Goal: Task Accomplishment & Management: Manage account settings

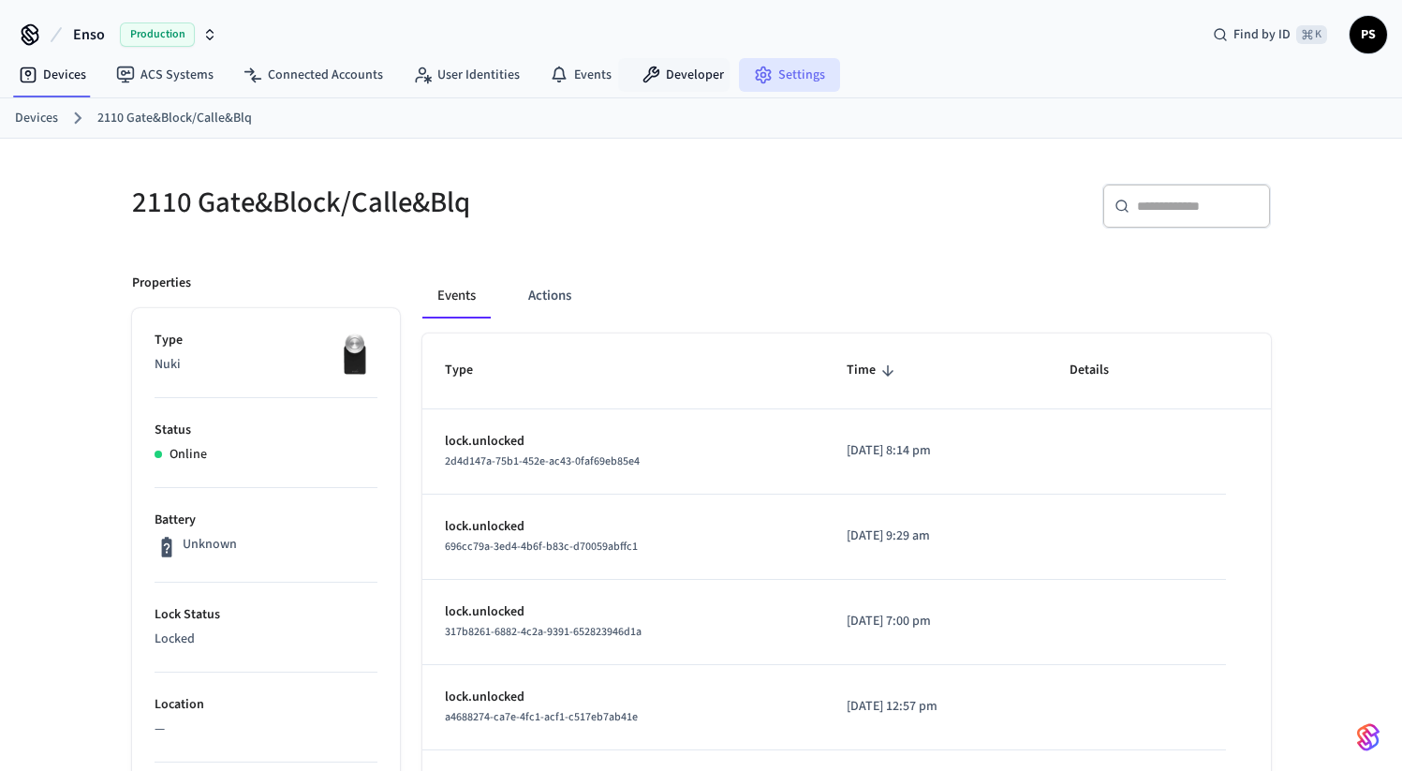
click at [776, 90] on link "Settings" at bounding box center [789, 75] width 101 height 34
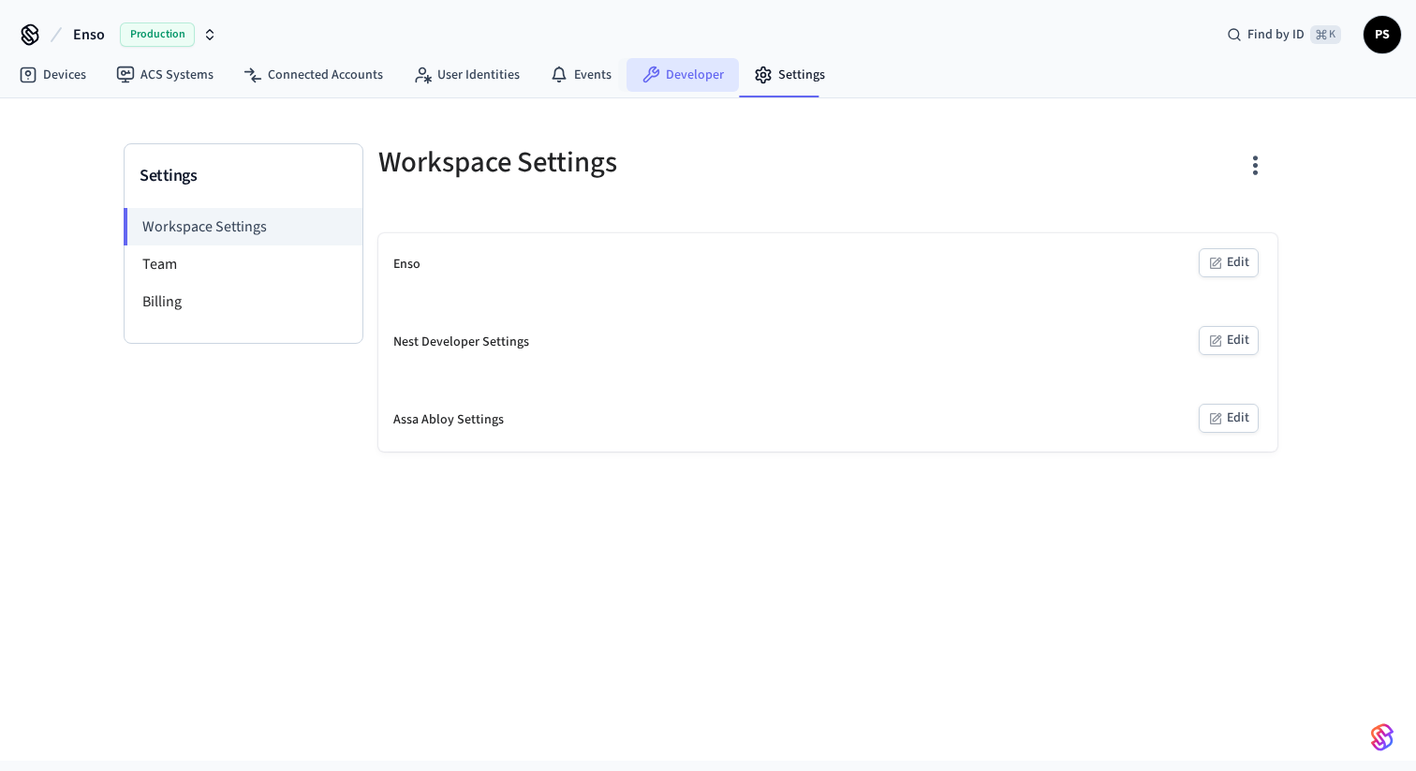
click at [683, 71] on link "Developer" at bounding box center [682, 75] width 112 height 34
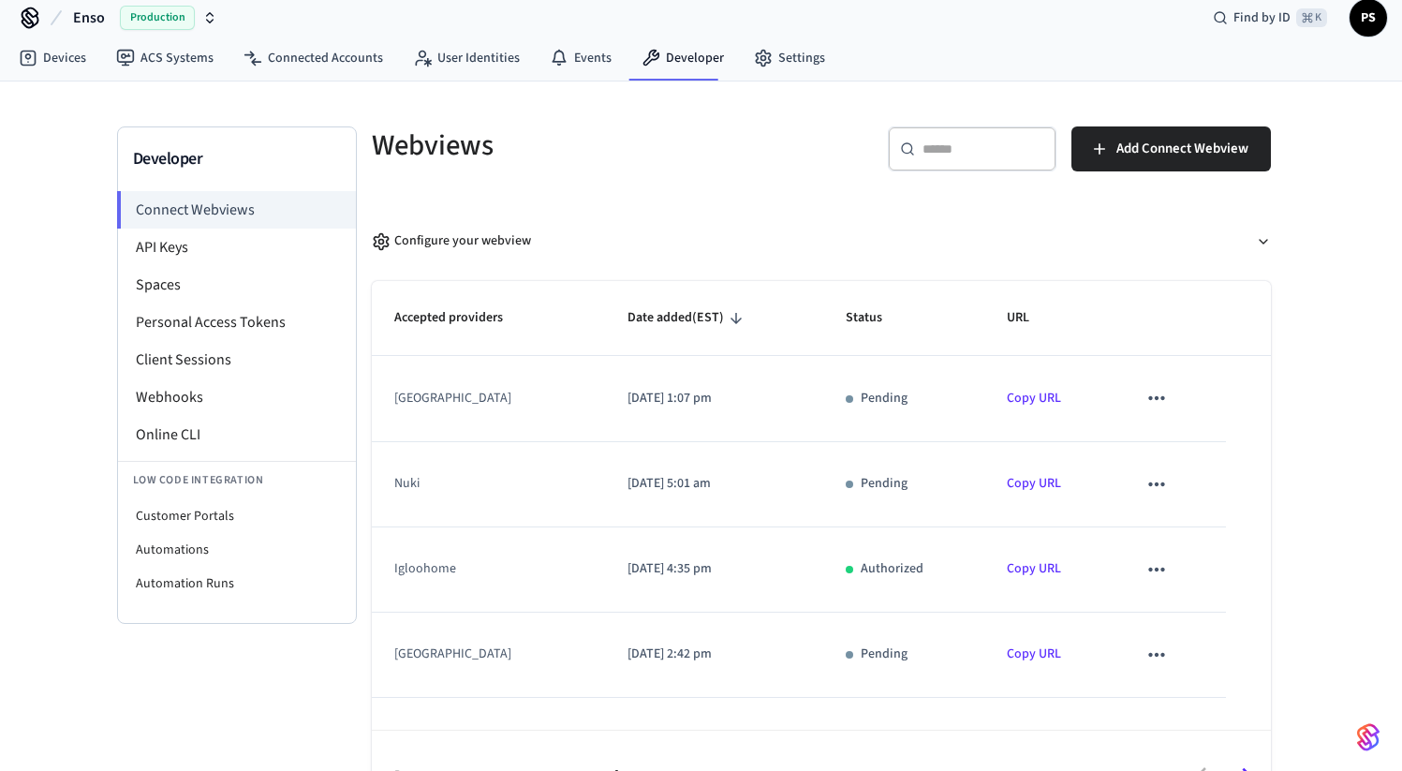
scroll to position [66, 0]
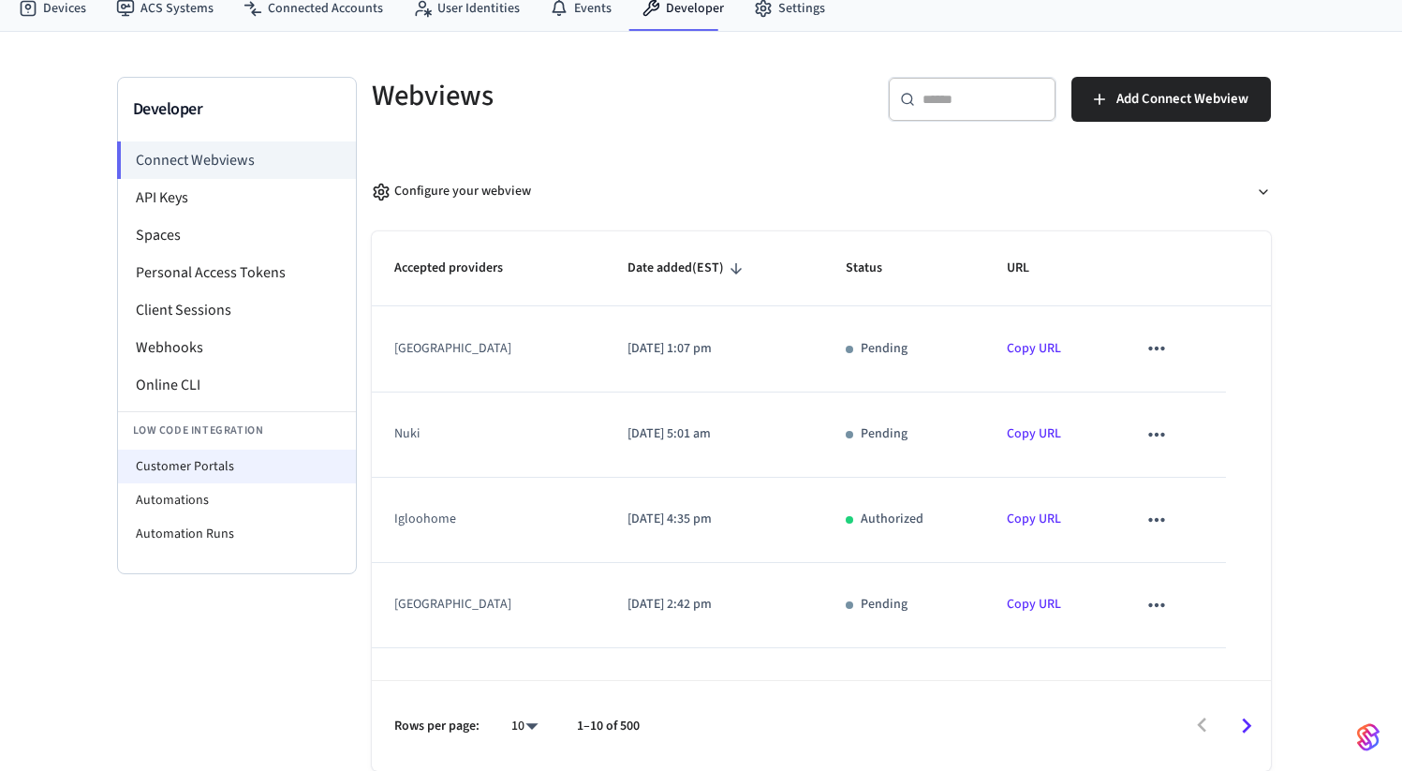
click at [209, 448] on div "Low Code Integration Customer Portals Automations Automation Runs" at bounding box center [237, 481] width 238 height 140
click at [120, 463] on li "Customer Portals" at bounding box center [237, 466] width 238 height 34
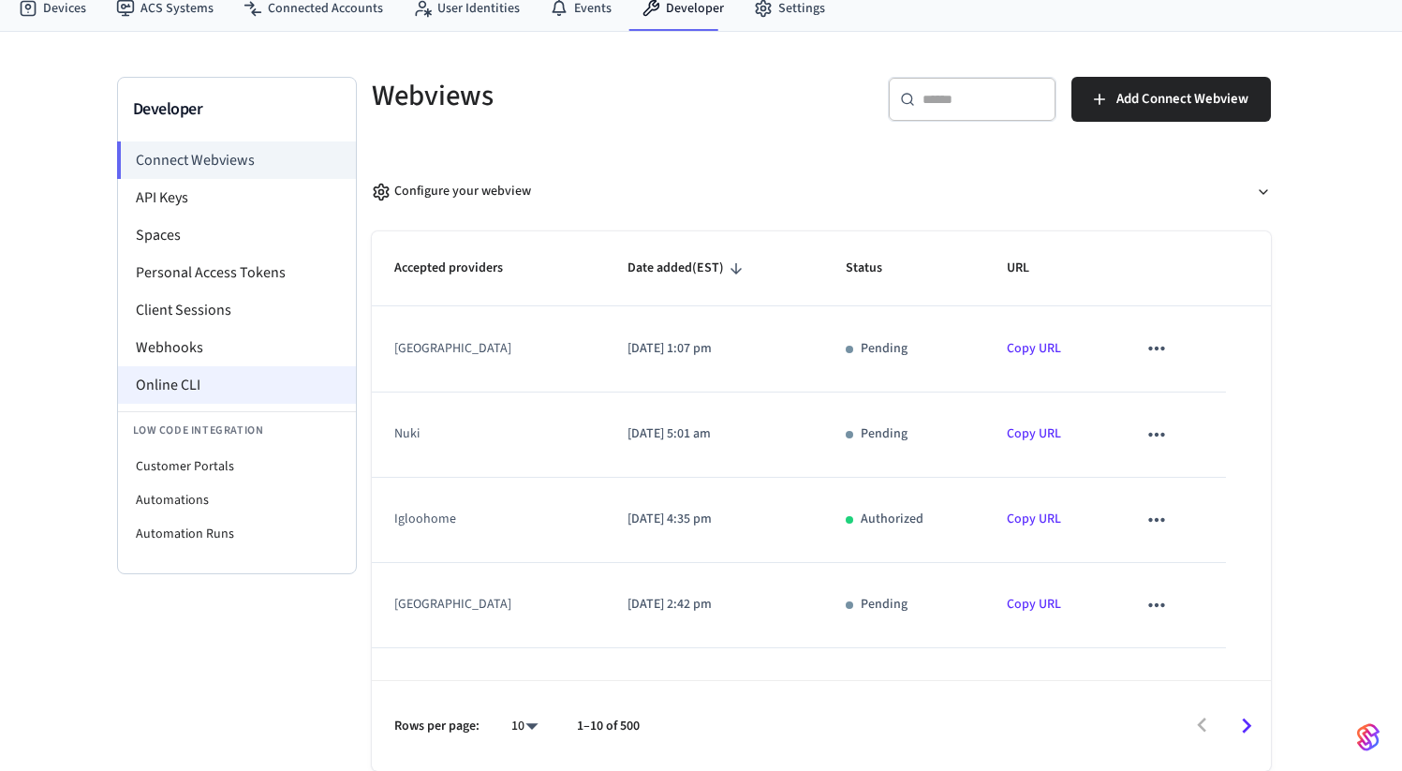
select select "**********"
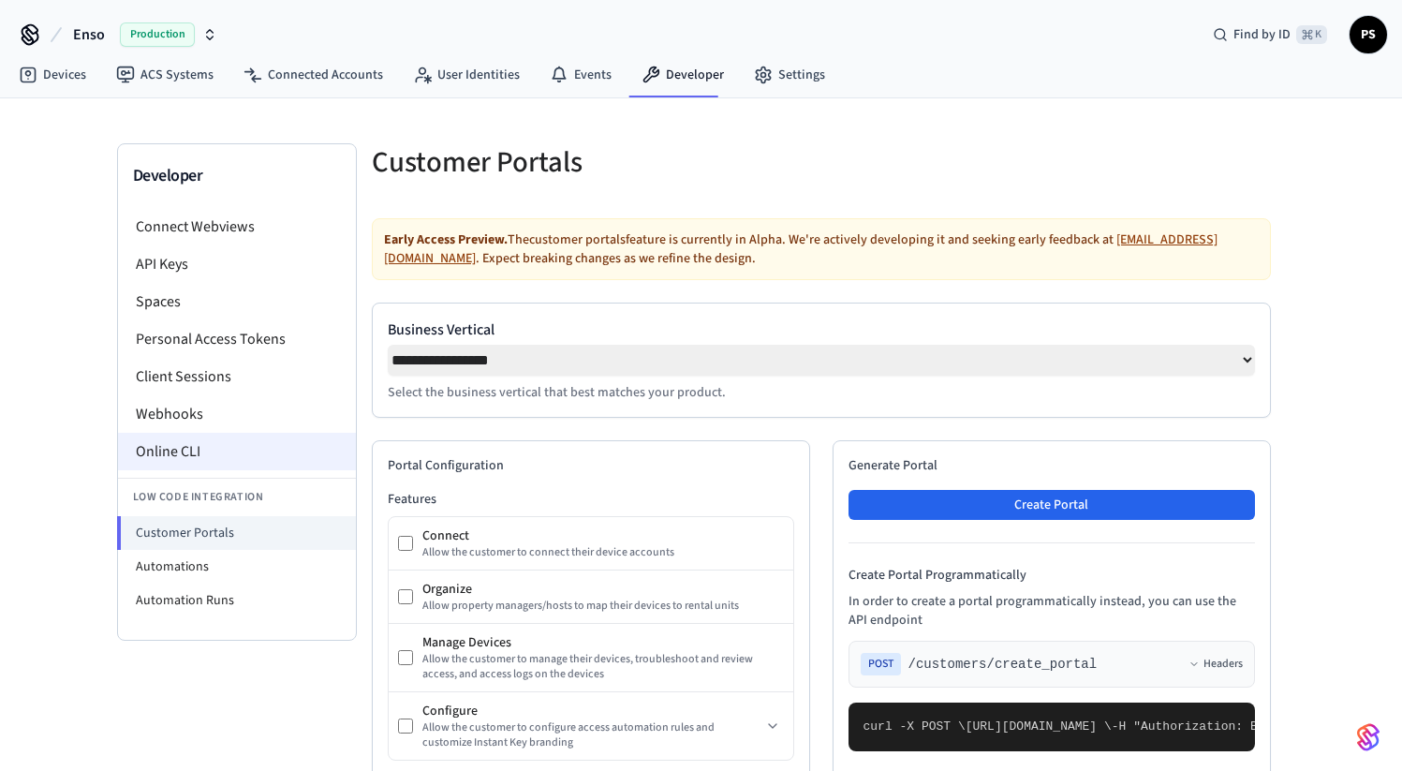
click at [194, 464] on li "Online CLI" at bounding box center [237, 451] width 238 height 37
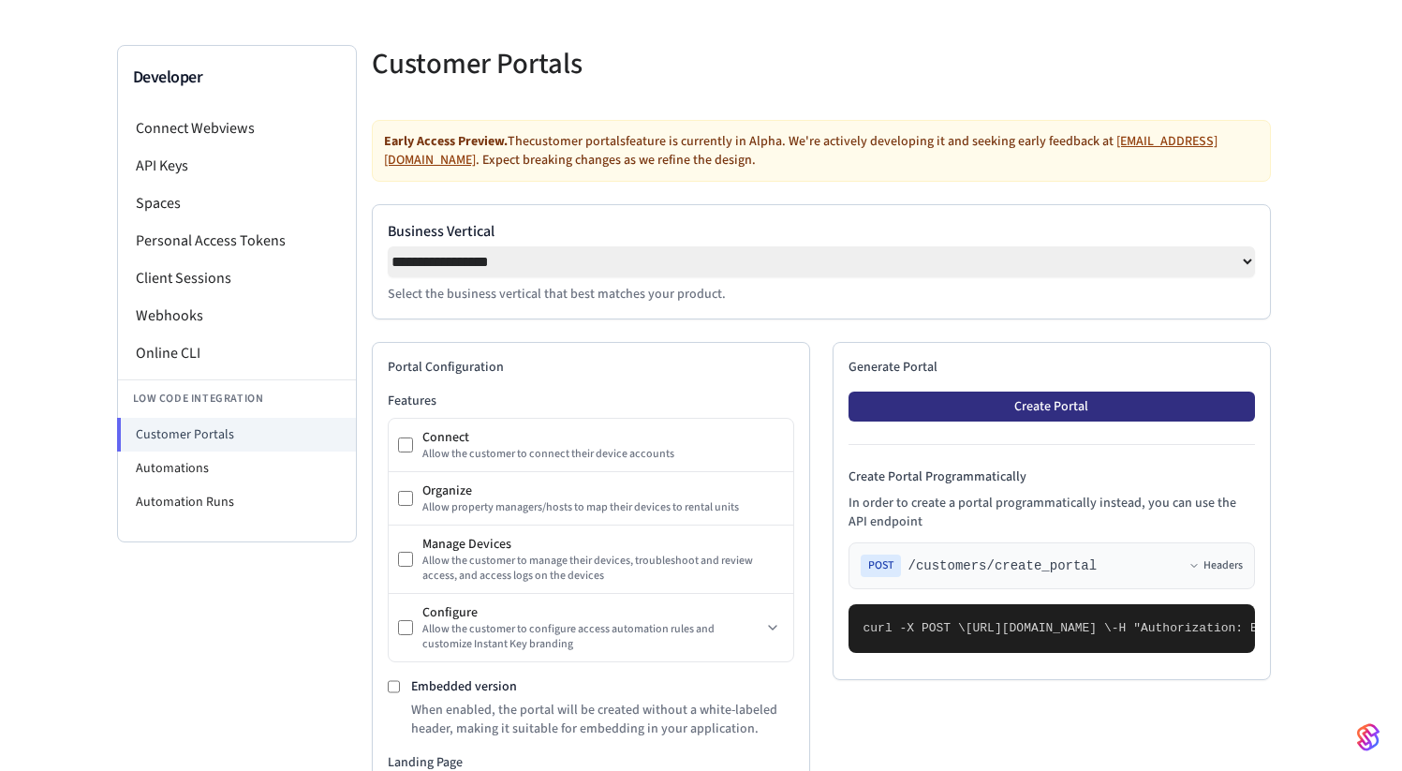
click at [979, 418] on button "Create Portal" at bounding box center [1051, 406] width 406 height 30
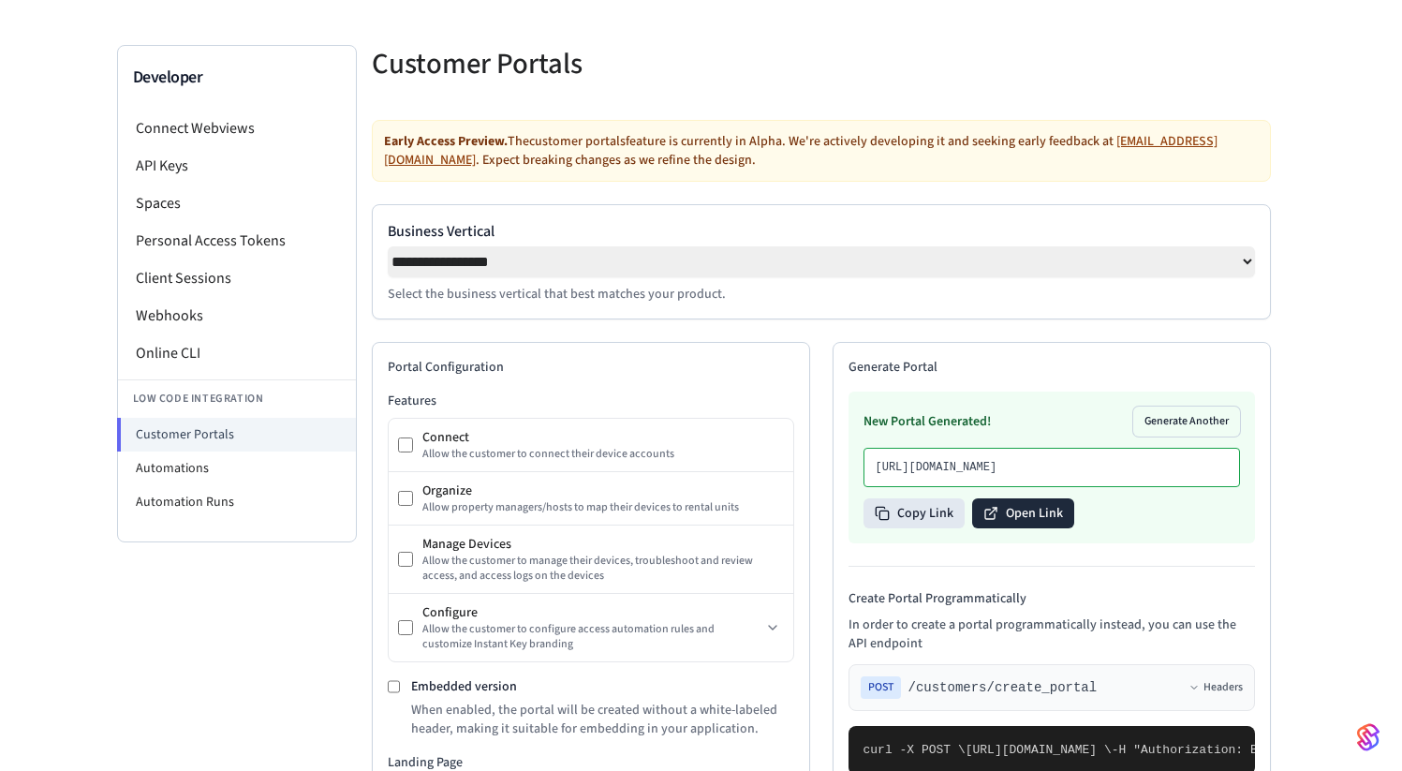
click at [994, 521] on icon at bounding box center [990, 513] width 15 height 15
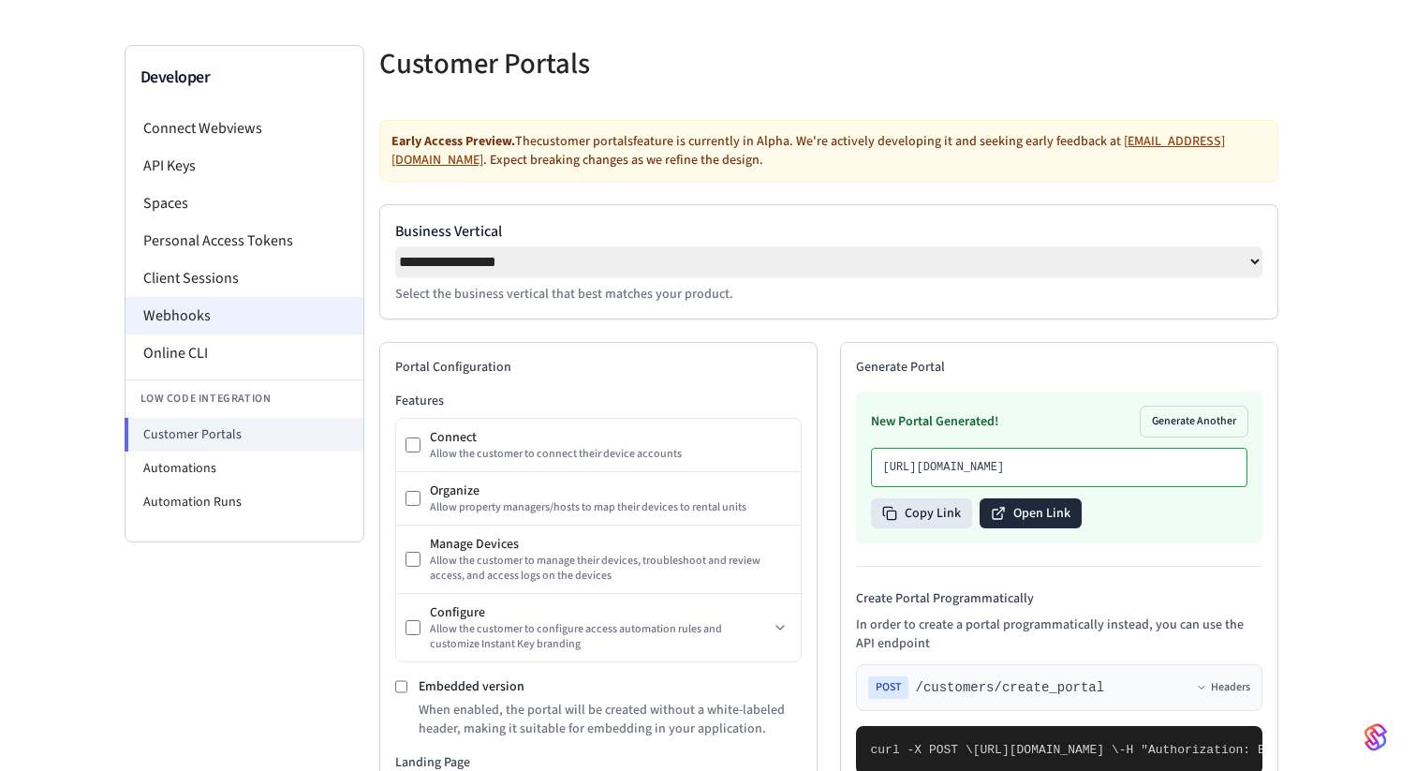
scroll to position [0, 0]
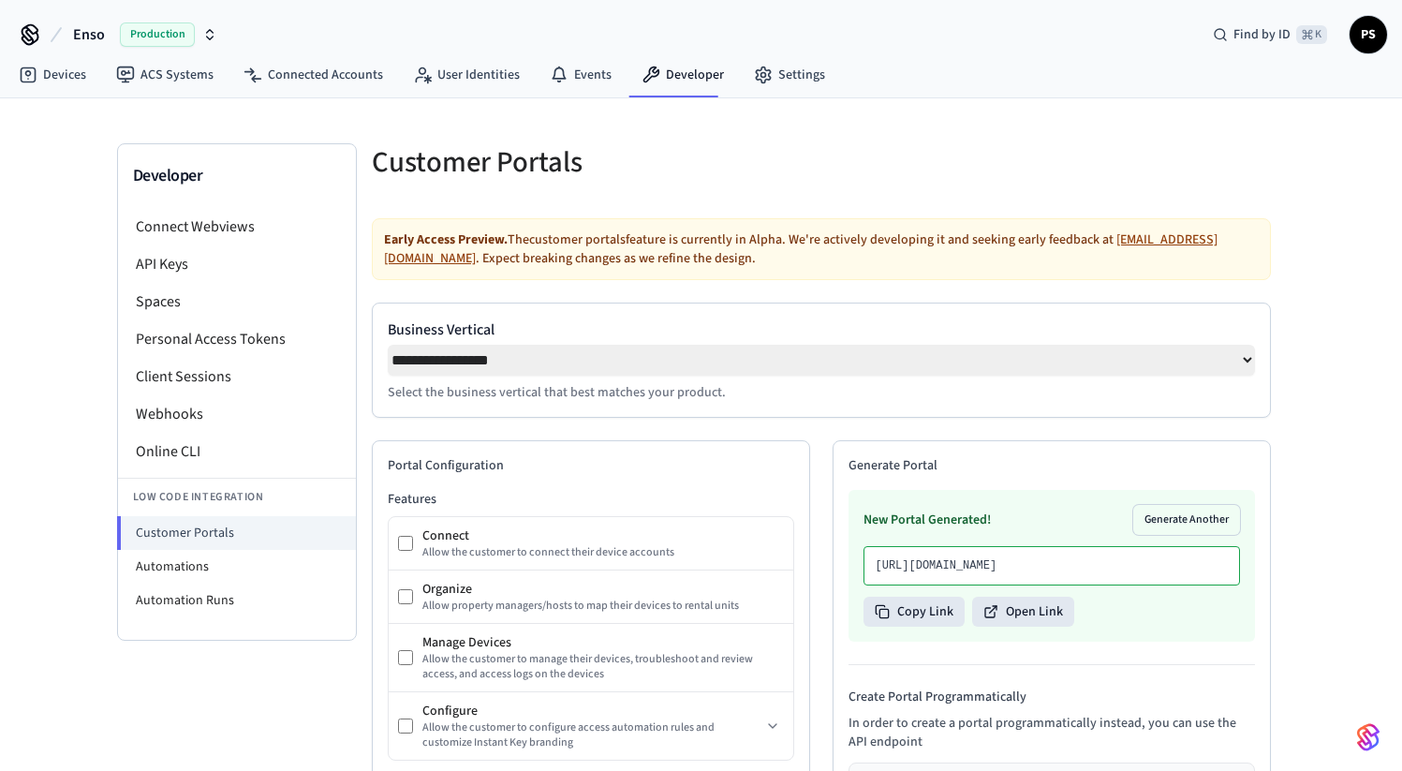
click at [149, 41] on span "Production" at bounding box center [157, 34] width 75 height 24
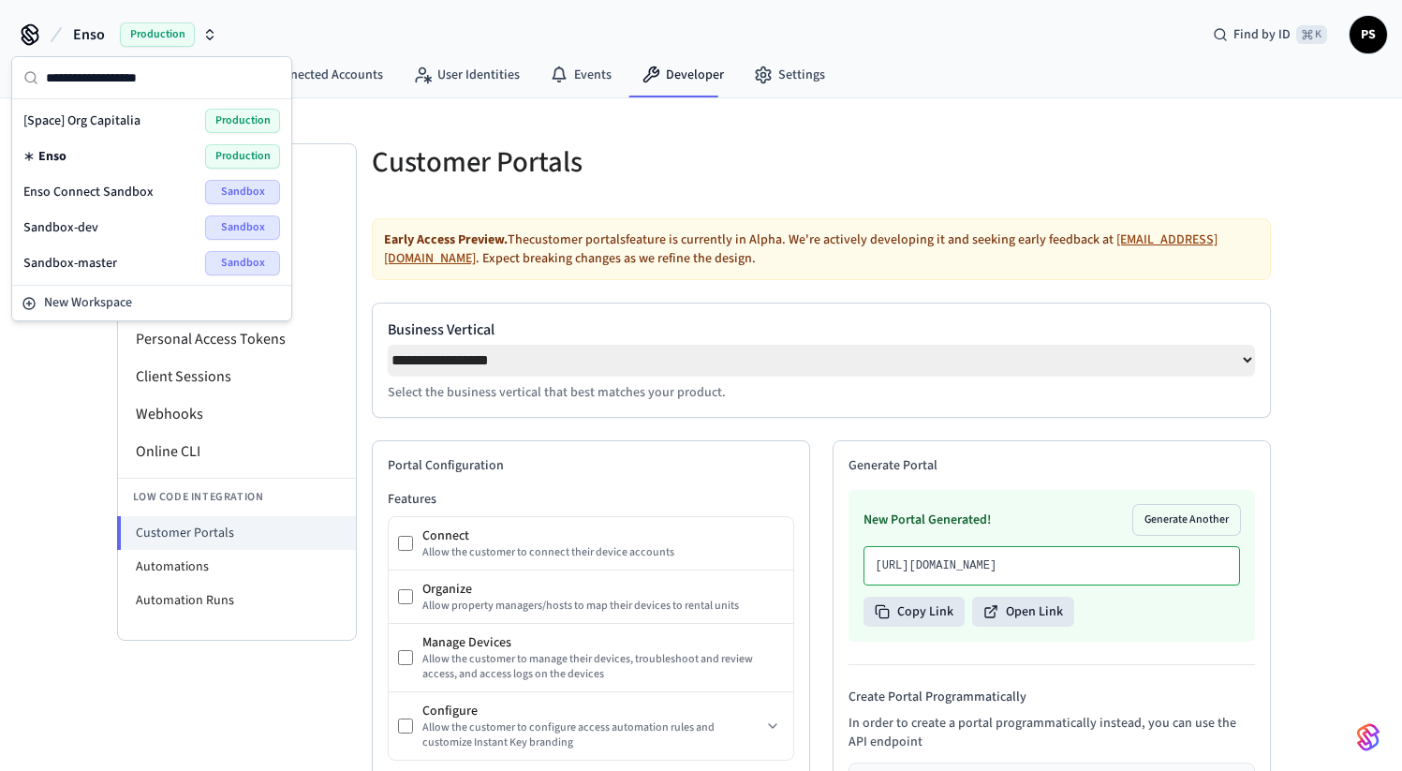
click at [80, 188] on span "Enso Connect Sandbox" at bounding box center [88, 192] width 130 height 19
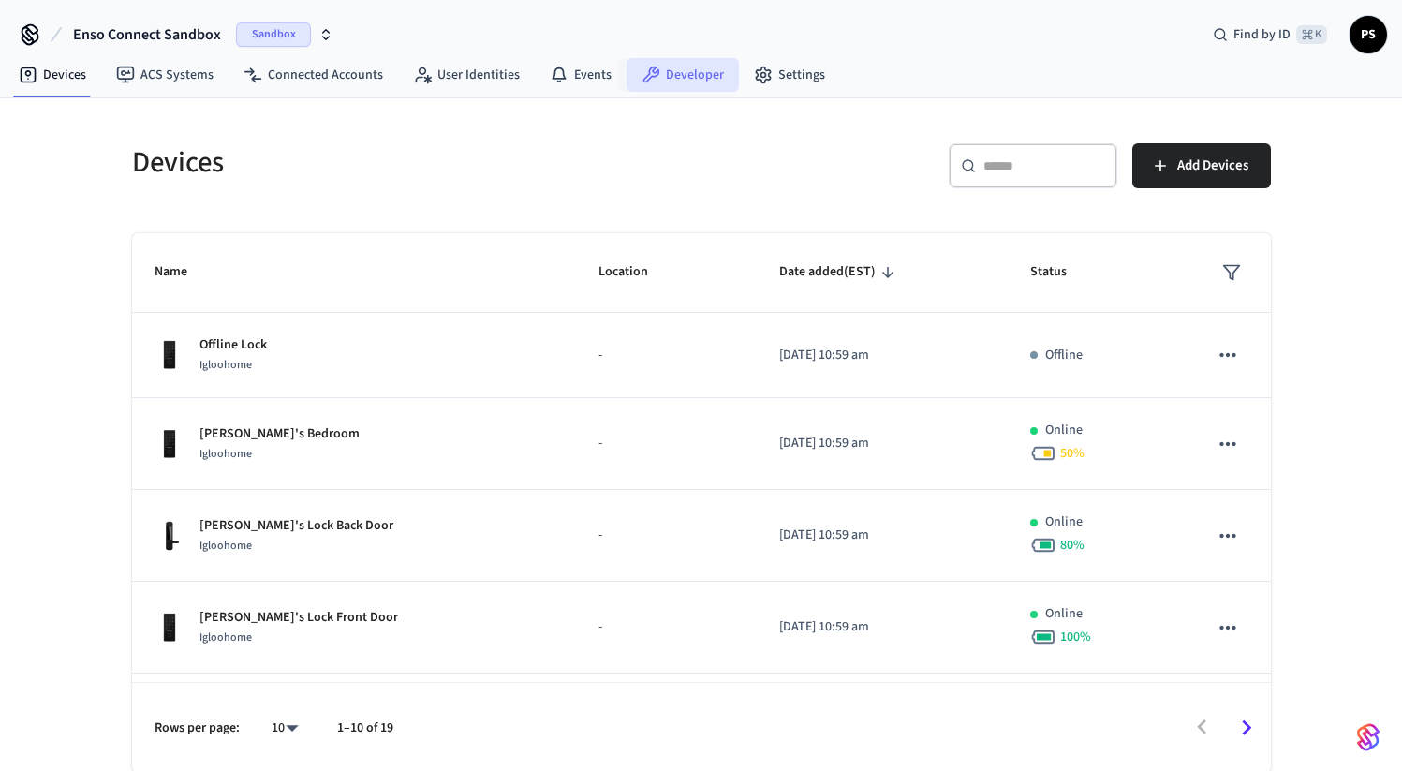
click at [643, 75] on icon at bounding box center [651, 74] width 17 height 17
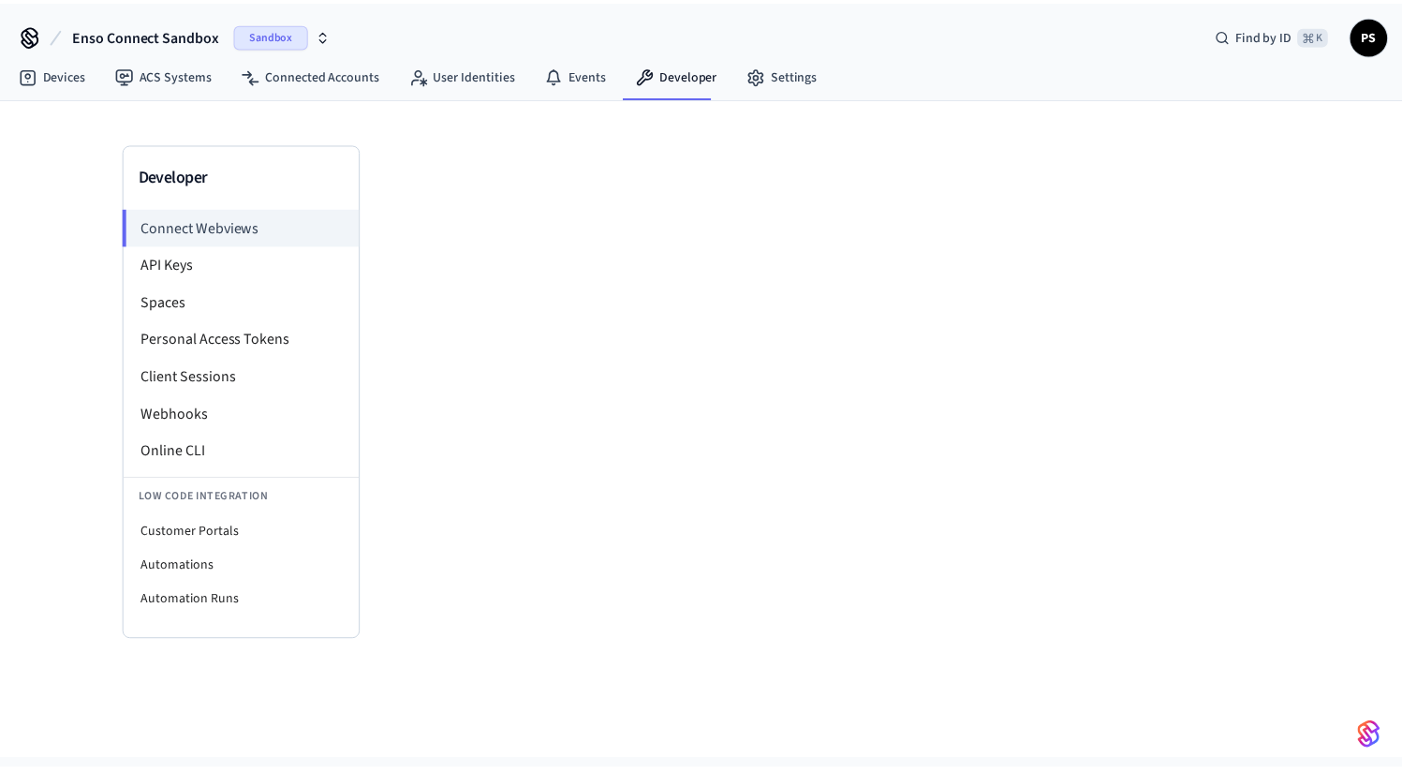
scroll to position [3, 0]
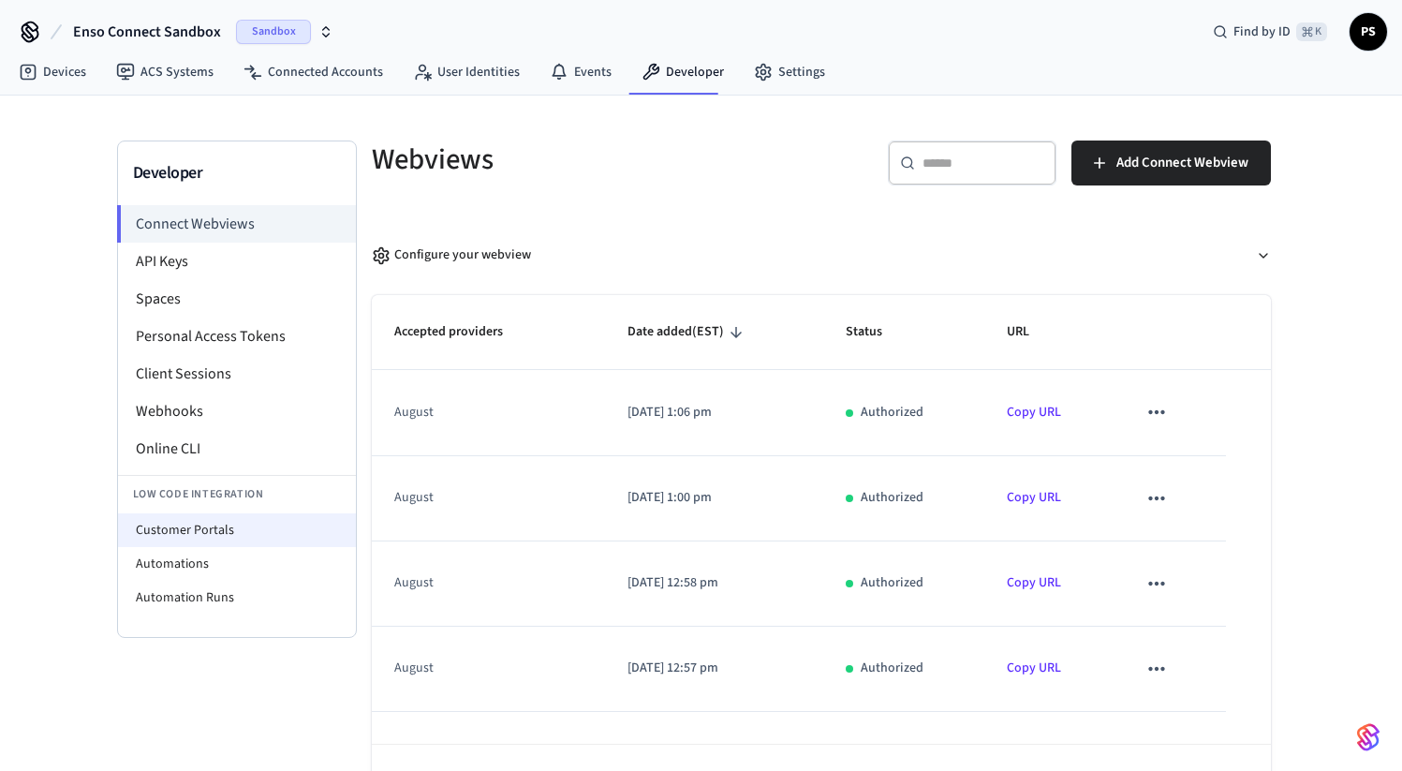
click at [167, 538] on li "Customer Portals" at bounding box center [237, 530] width 238 height 34
select select "**********"
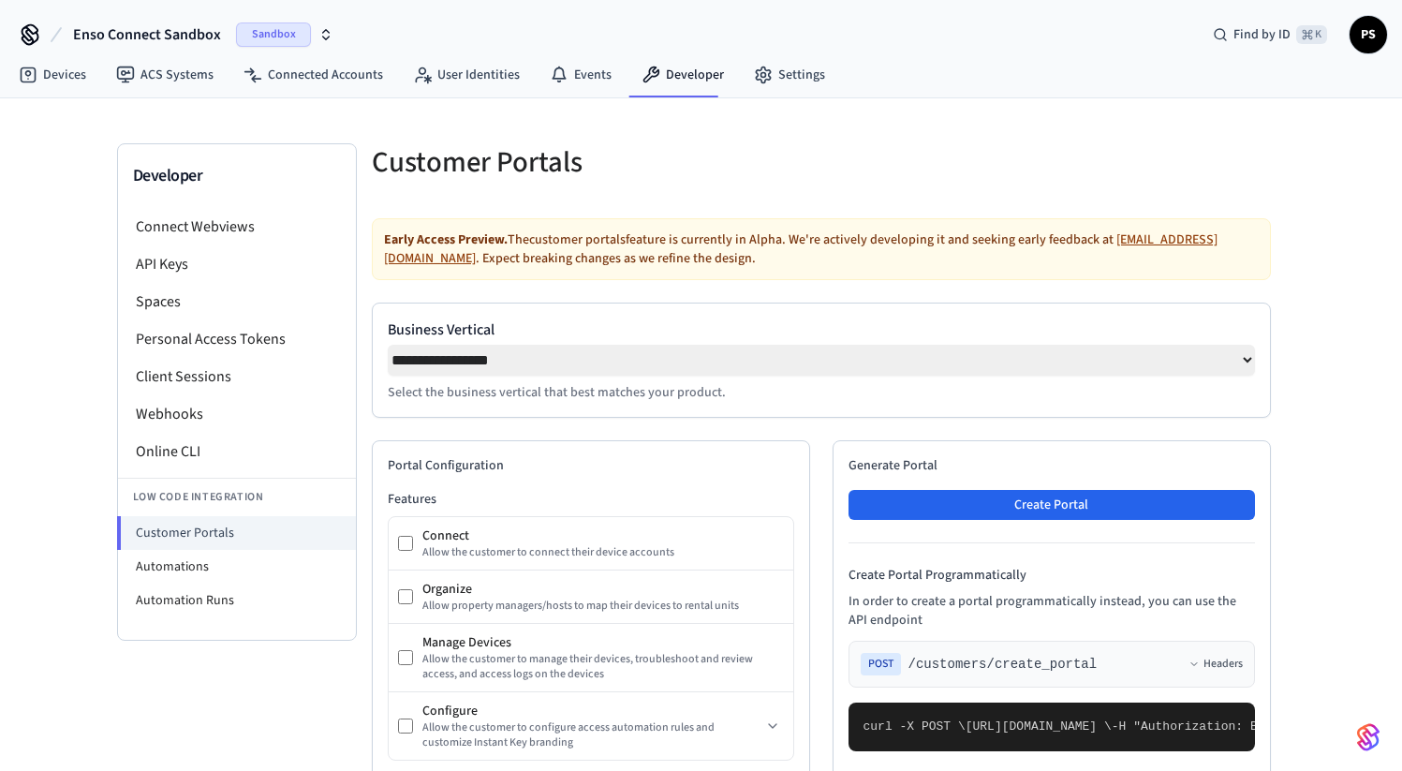
click at [1189, 495] on div "Generate Portal Create Portal Create Portal Programmatically In order to create…" at bounding box center [1051, 609] width 438 height 338
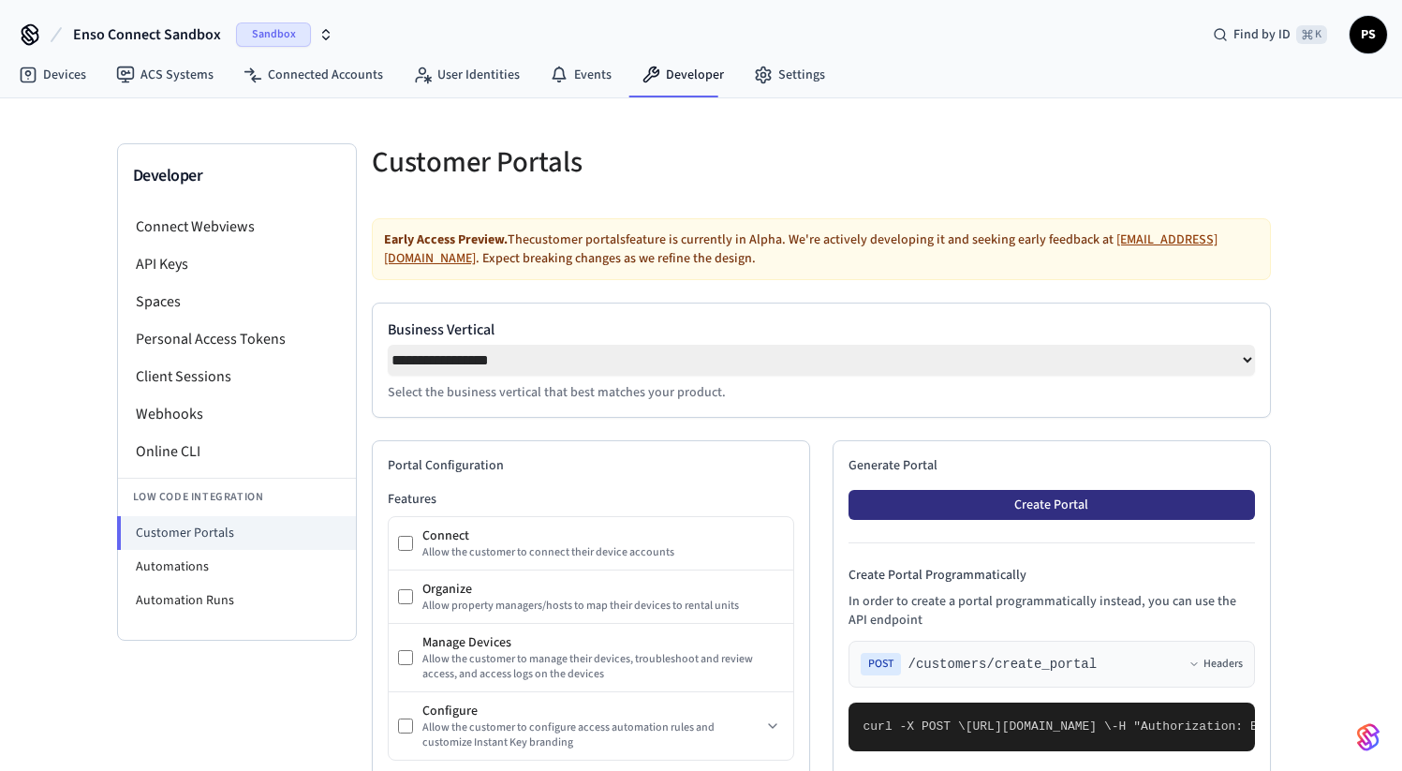
click at [1172, 513] on button "Create Portal" at bounding box center [1051, 505] width 406 height 30
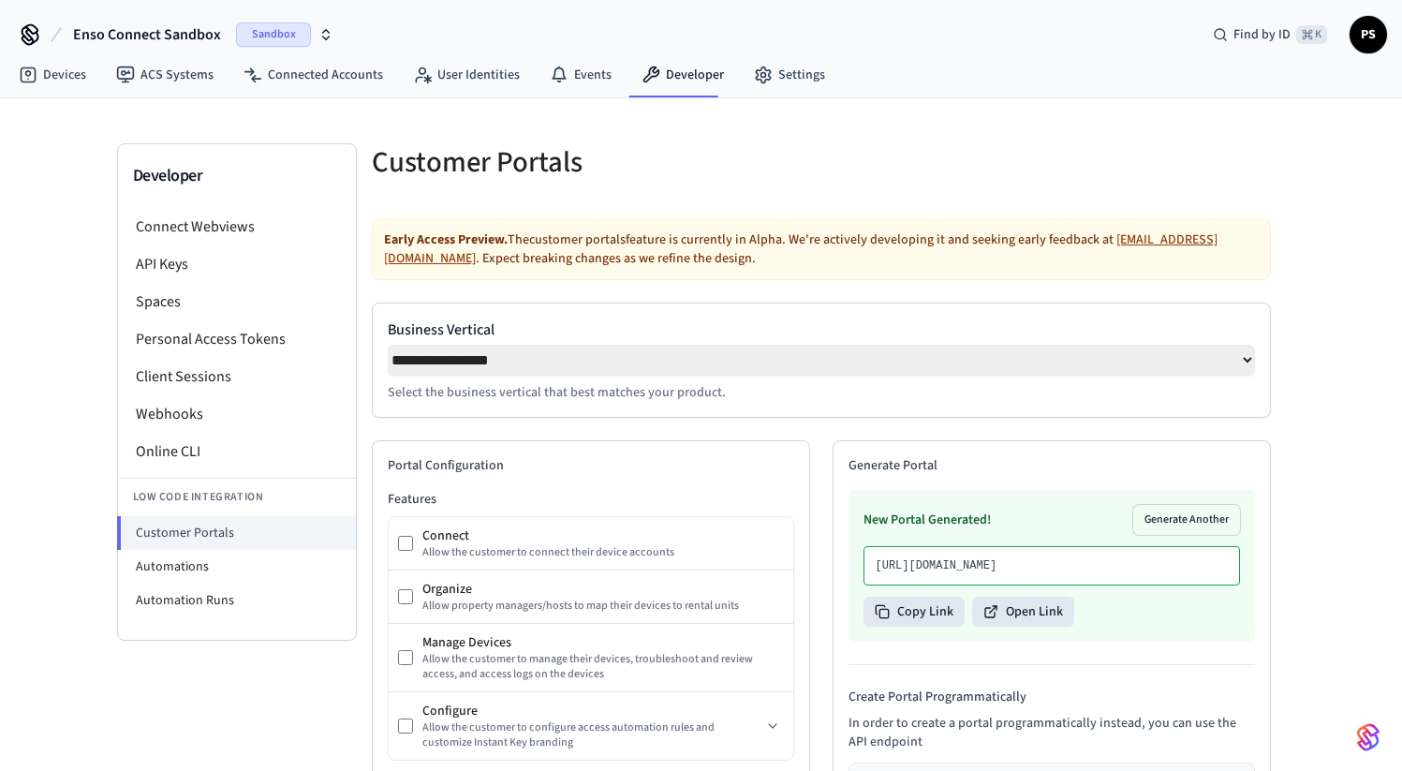
scroll to position [3, 0]
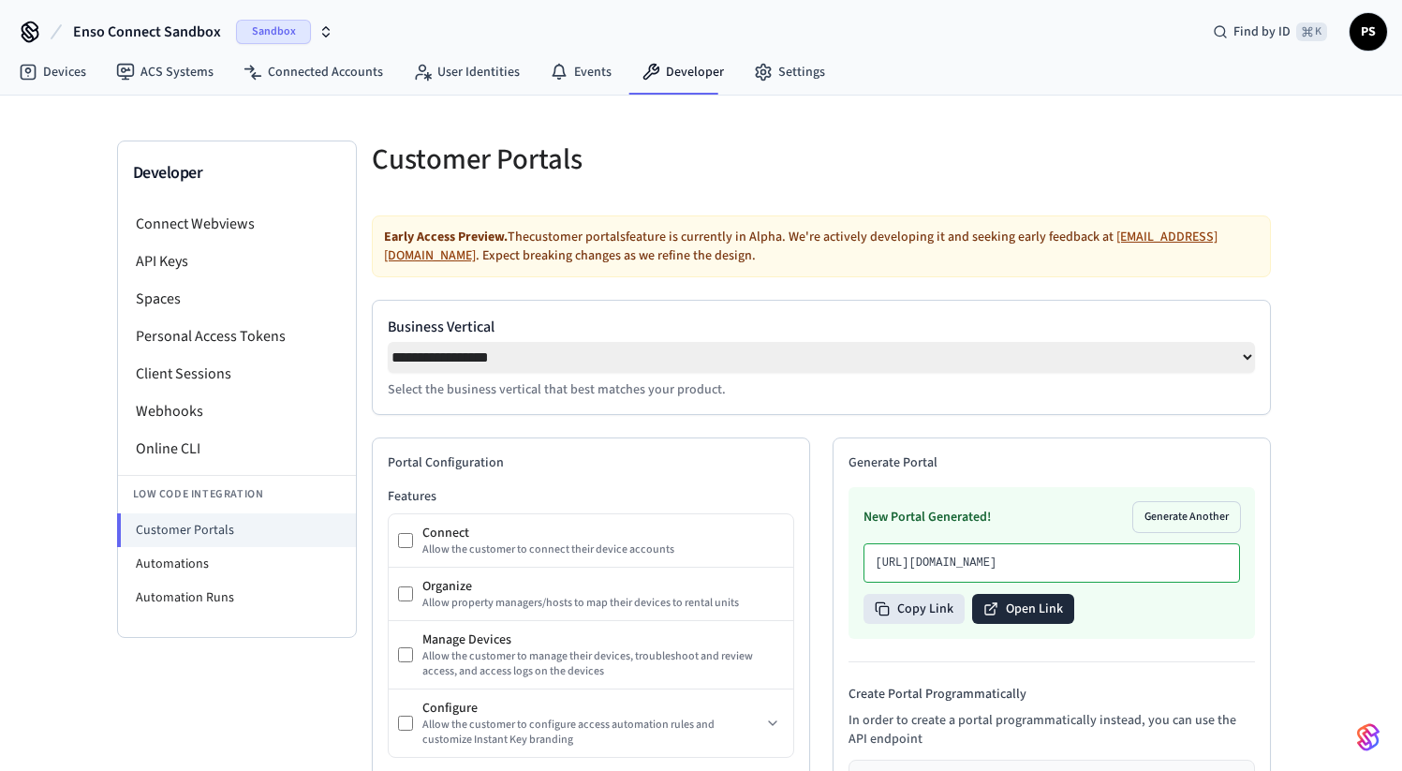
click at [1025, 624] on button "Open Link" at bounding box center [1023, 609] width 102 height 30
click at [191, 33] on span "Enso Connect Sandbox" at bounding box center [147, 32] width 148 height 22
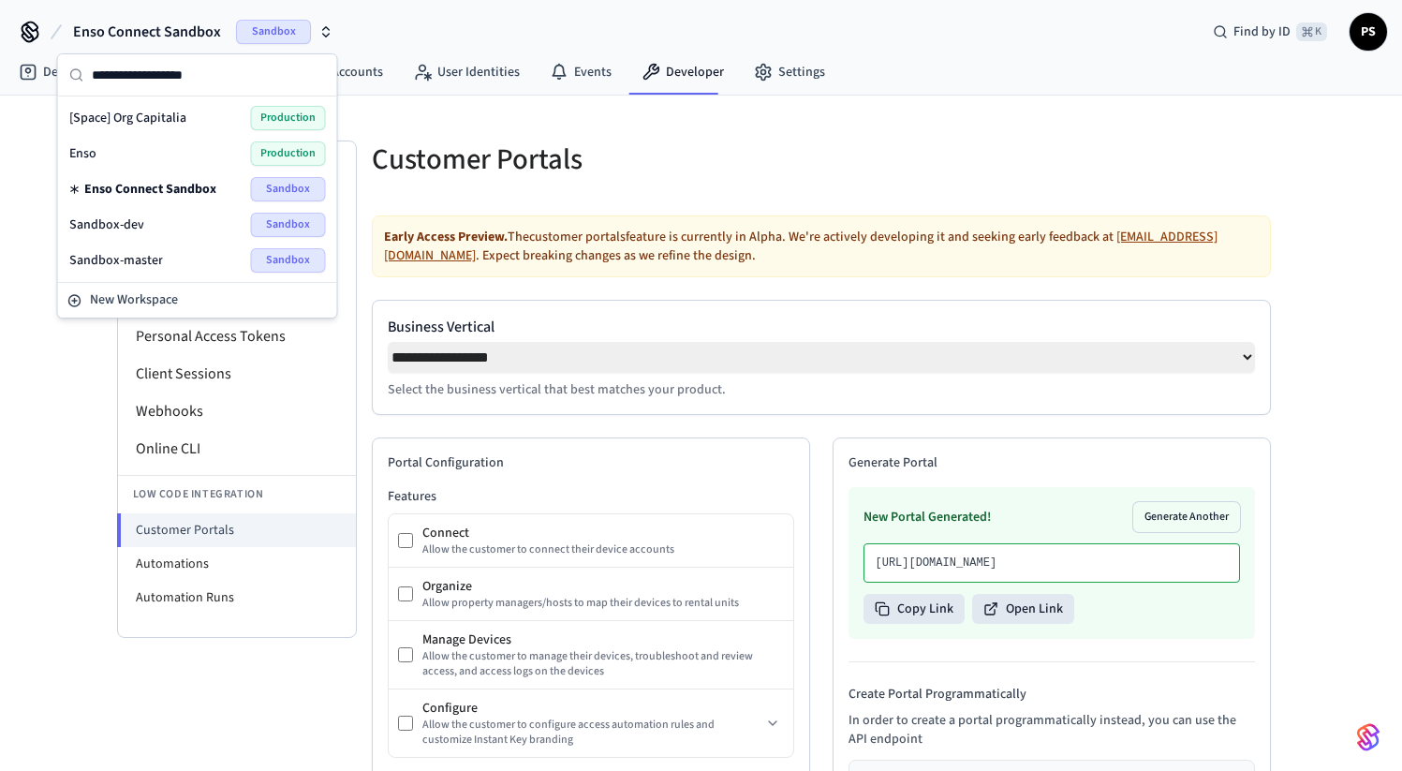
click at [504, 19] on div "Enso Connect Sandbox Sandbox Find by ID ⌘ K PS" at bounding box center [701, 24] width 1402 height 54
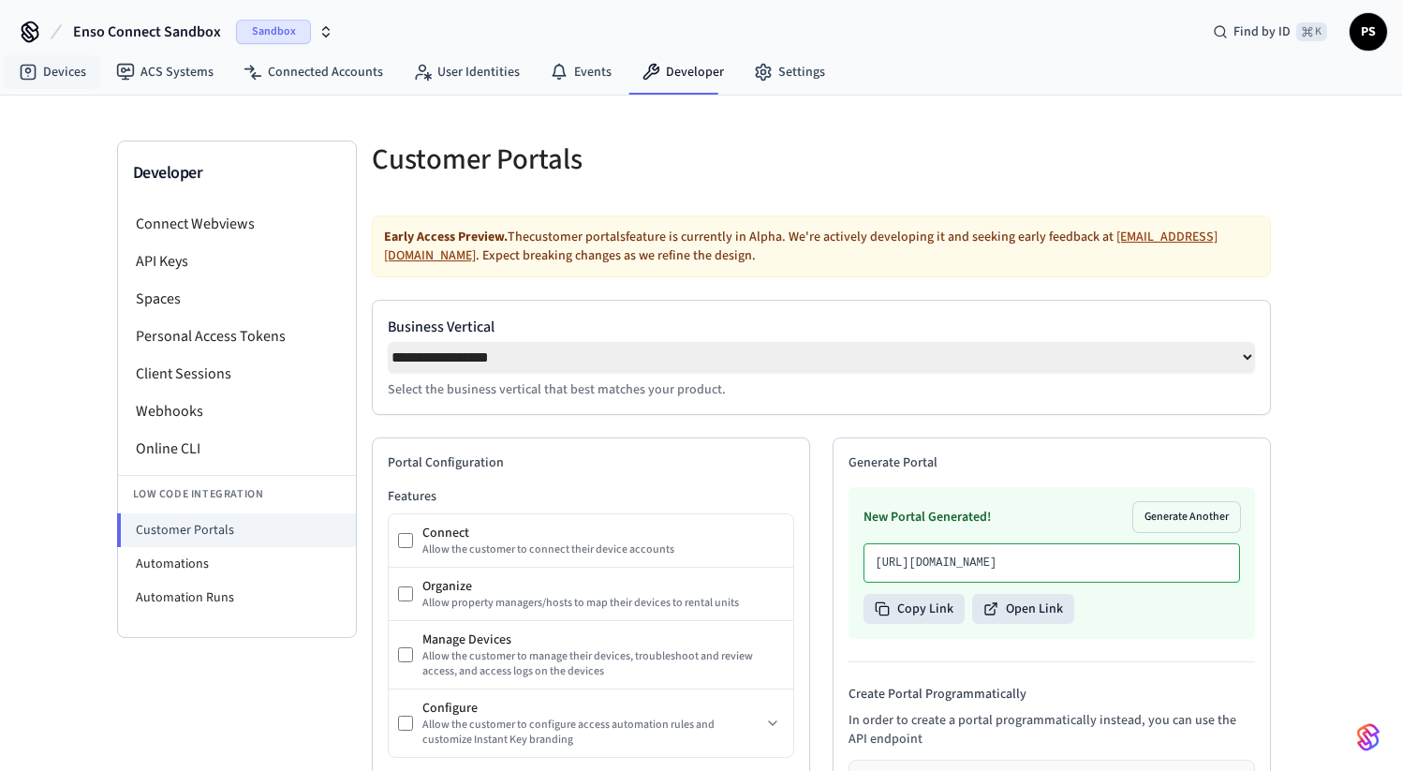
click at [37, 35] on icon at bounding box center [30, 36] width 16 height 12
click at [29, 33] on icon at bounding box center [29, 29] width 15 height 15
click at [1358, 10] on div "Enso Connect Sandbox Sandbox Find by ID ⌘ K PS" at bounding box center [701, 24] width 1402 height 54
click at [1362, 22] on span "PS" at bounding box center [1368, 32] width 34 height 34
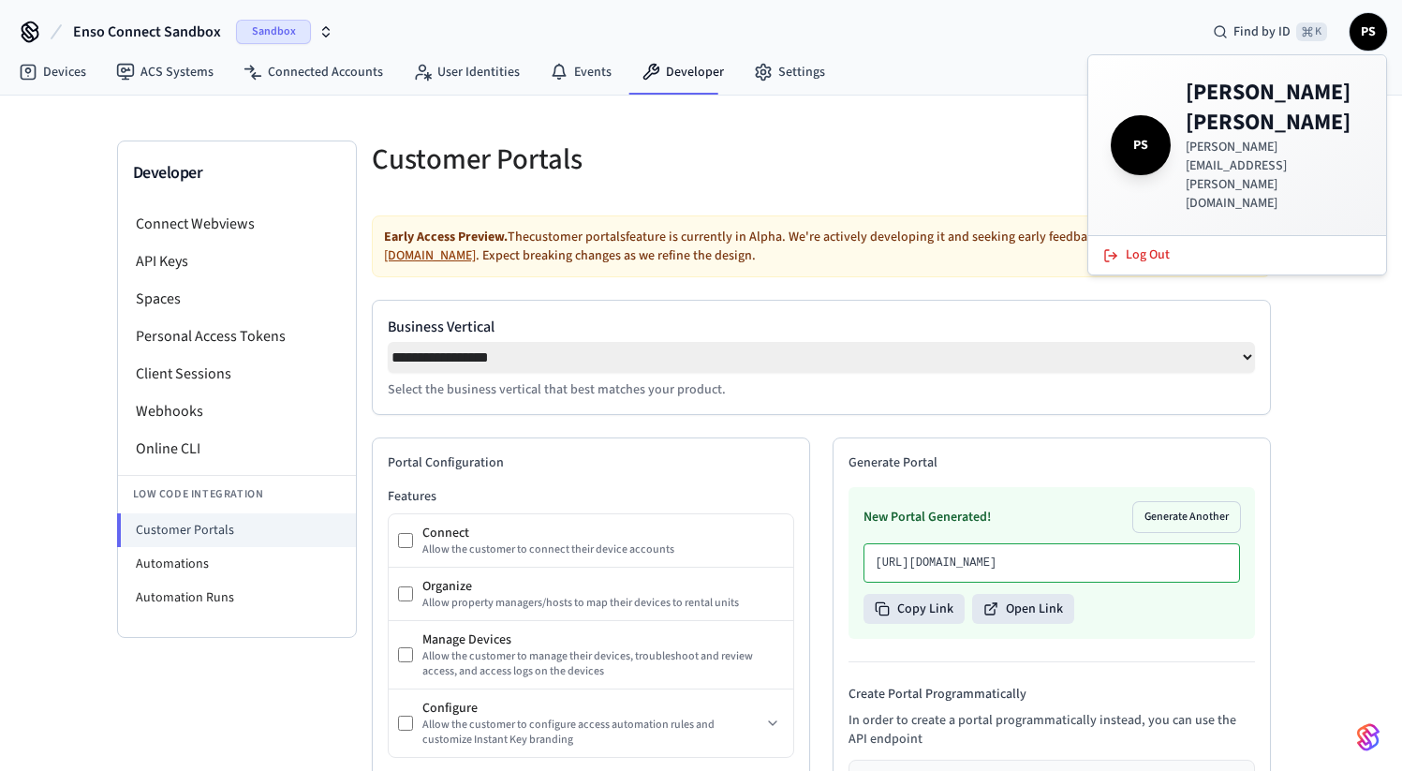
click at [1187, 101] on h4 "[PERSON_NAME]" at bounding box center [1274, 108] width 178 height 60
click at [1258, 33] on span "Find by ID" at bounding box center [1261, 31] width 57 height 19
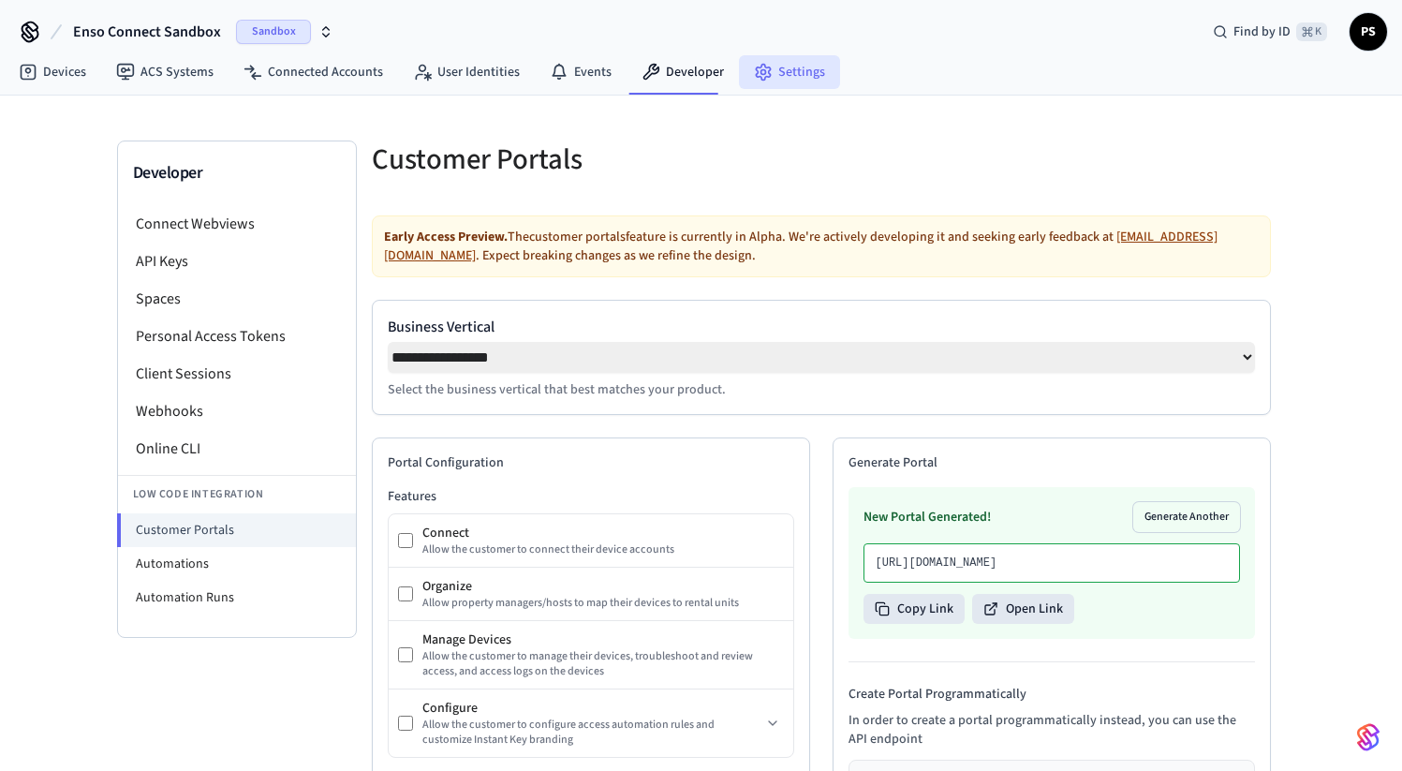
click at [783, 57] on link "Settings" at bounding box center [789, 72] width 101 height 34
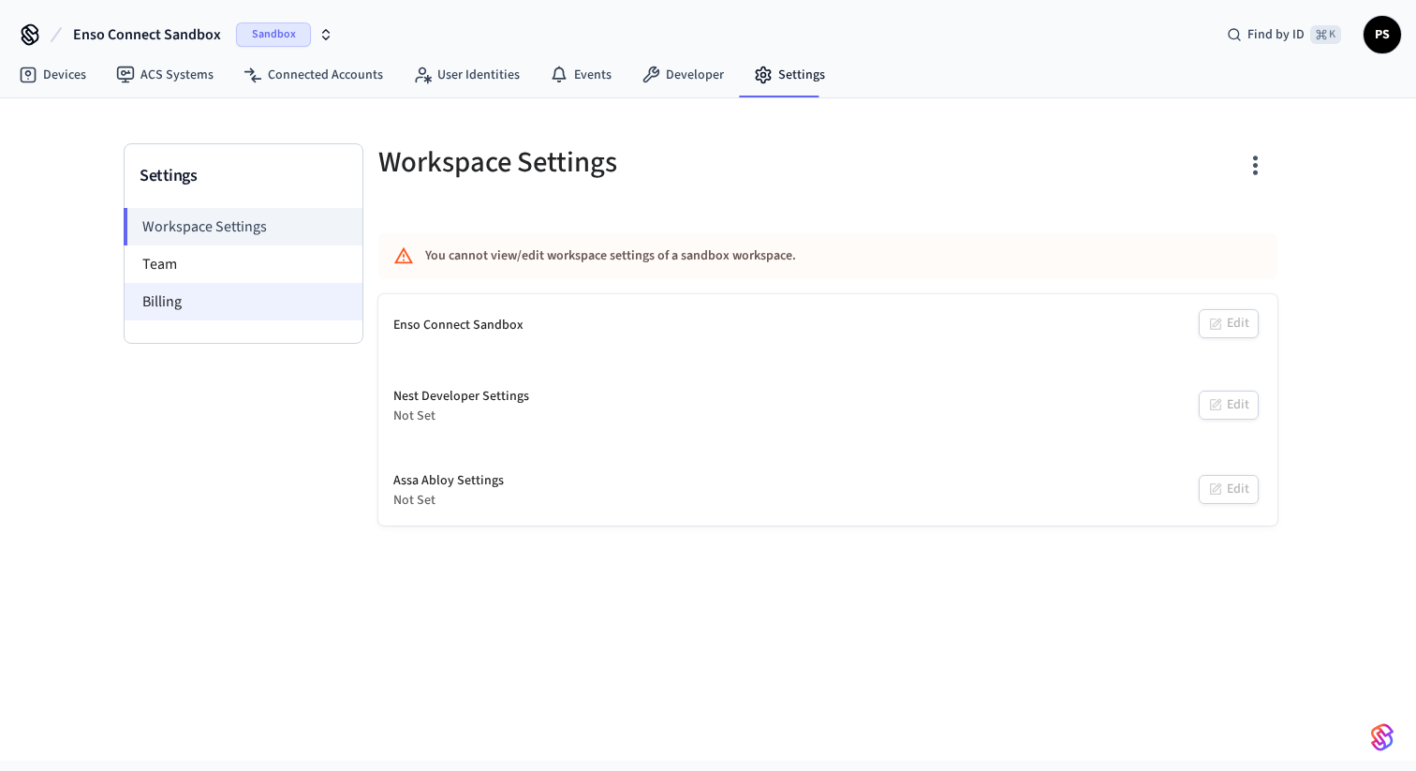
click at [188, 286] on li "Billing" at bounding box center [244, 301] width 238 height 37
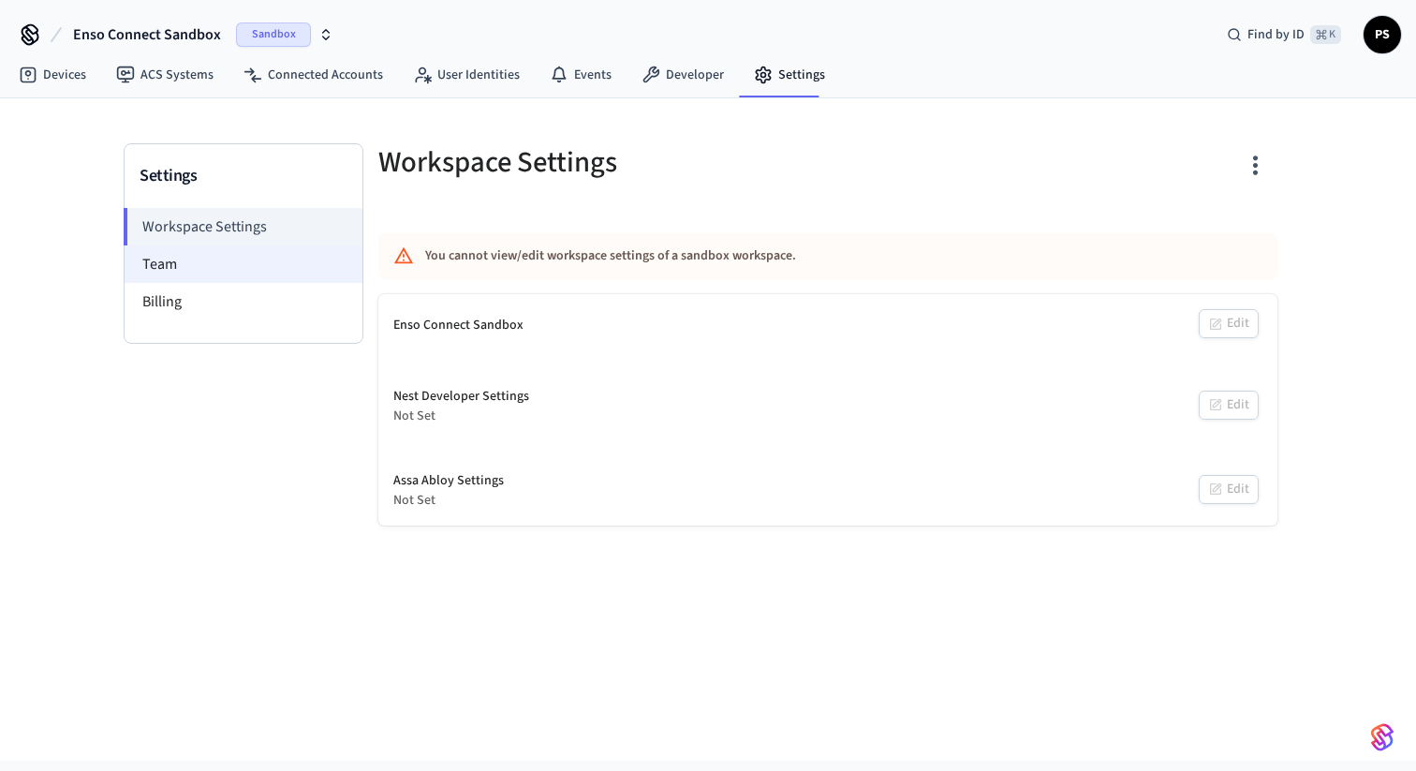
click at [188, 268] on li "Team" at bounding box center [244, 263] width 238 height 37
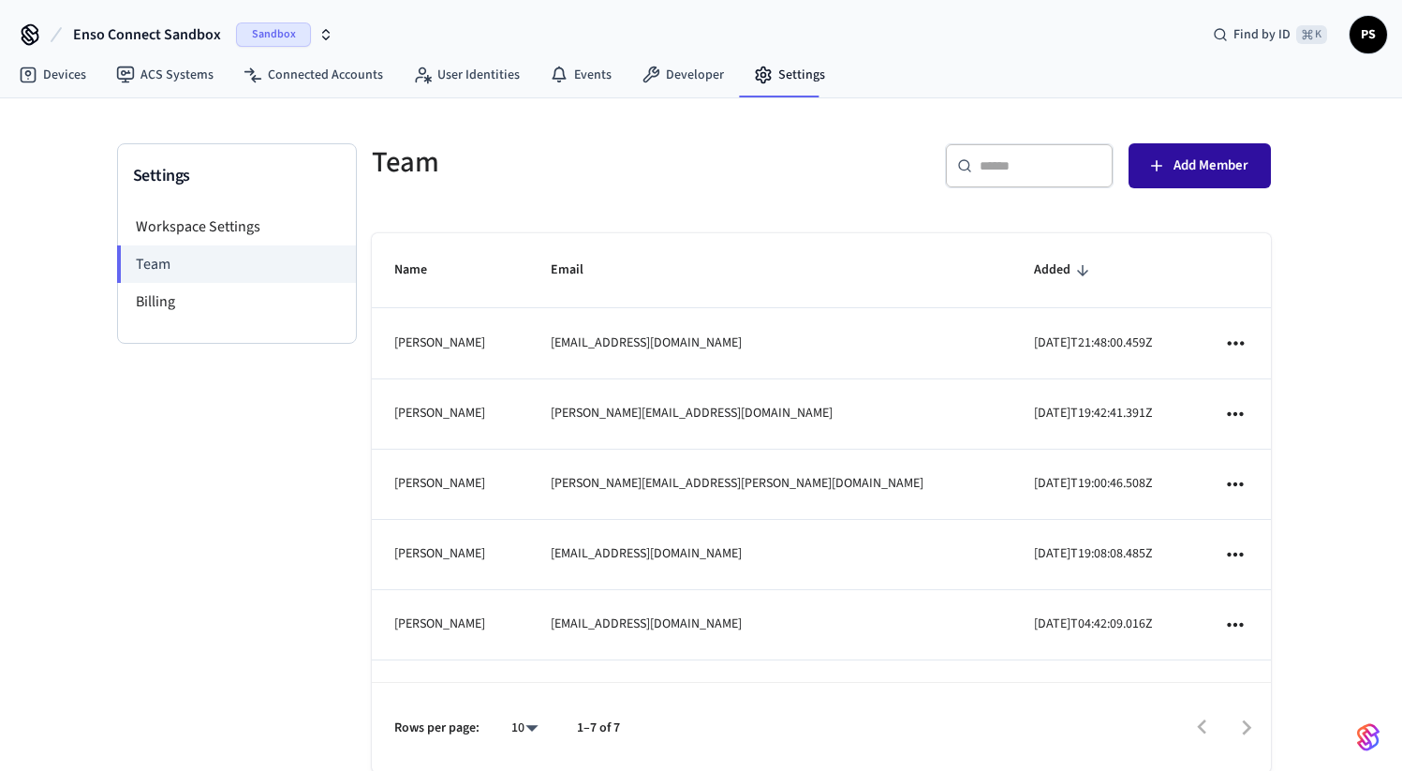
click at [1223, 152] on button "Add Member" at bounding box center [1199, 165] width 142 height 45
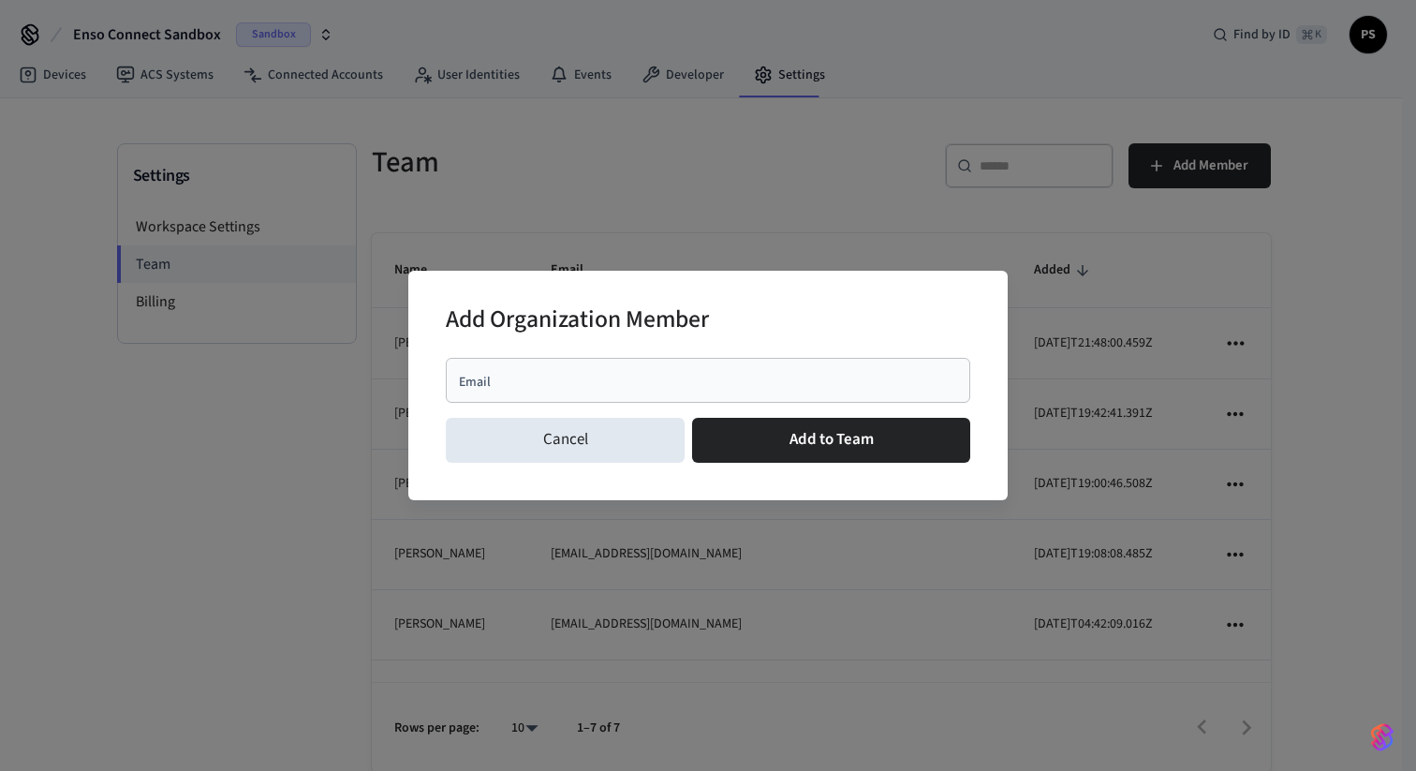
click at [624, 378] on input "Email" at bounding box center [708, 380] width 502 height 19
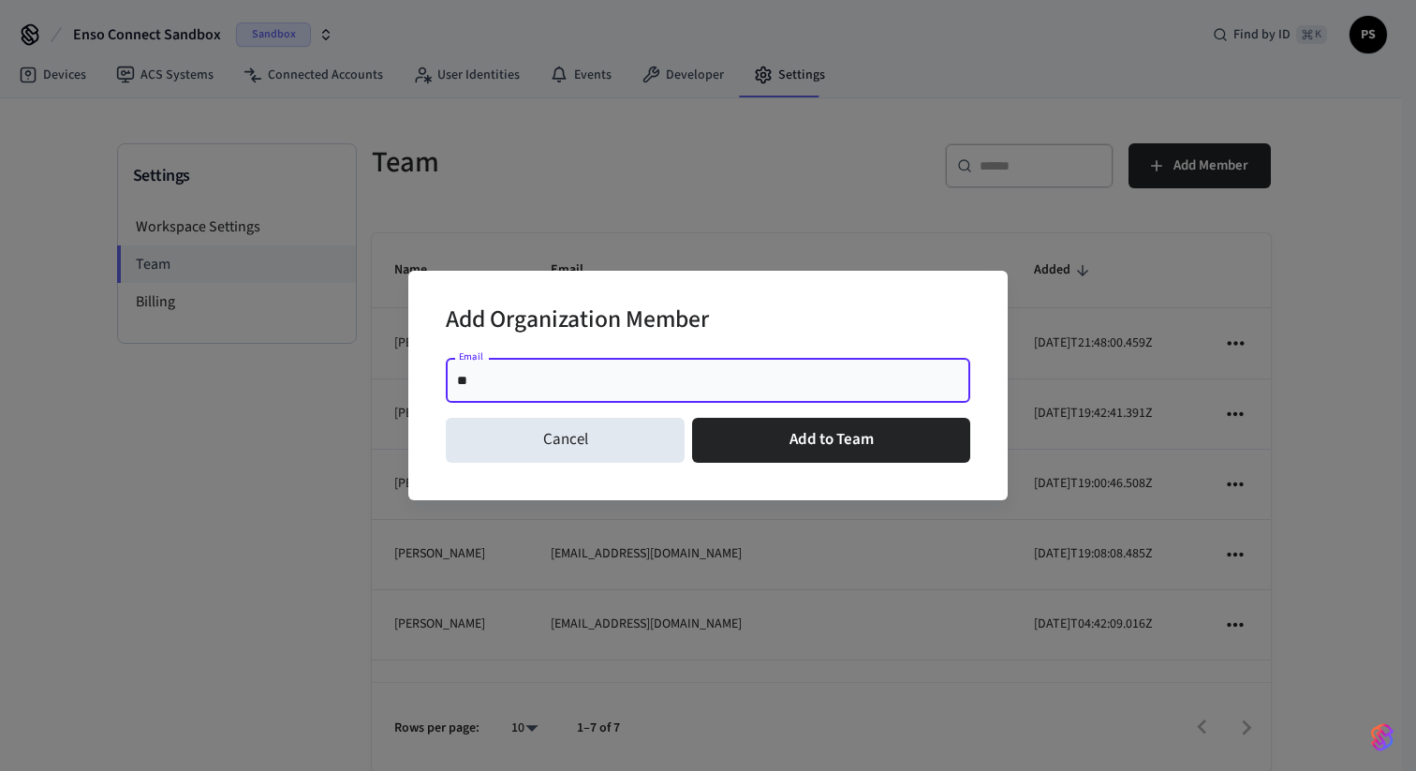
type input "*"
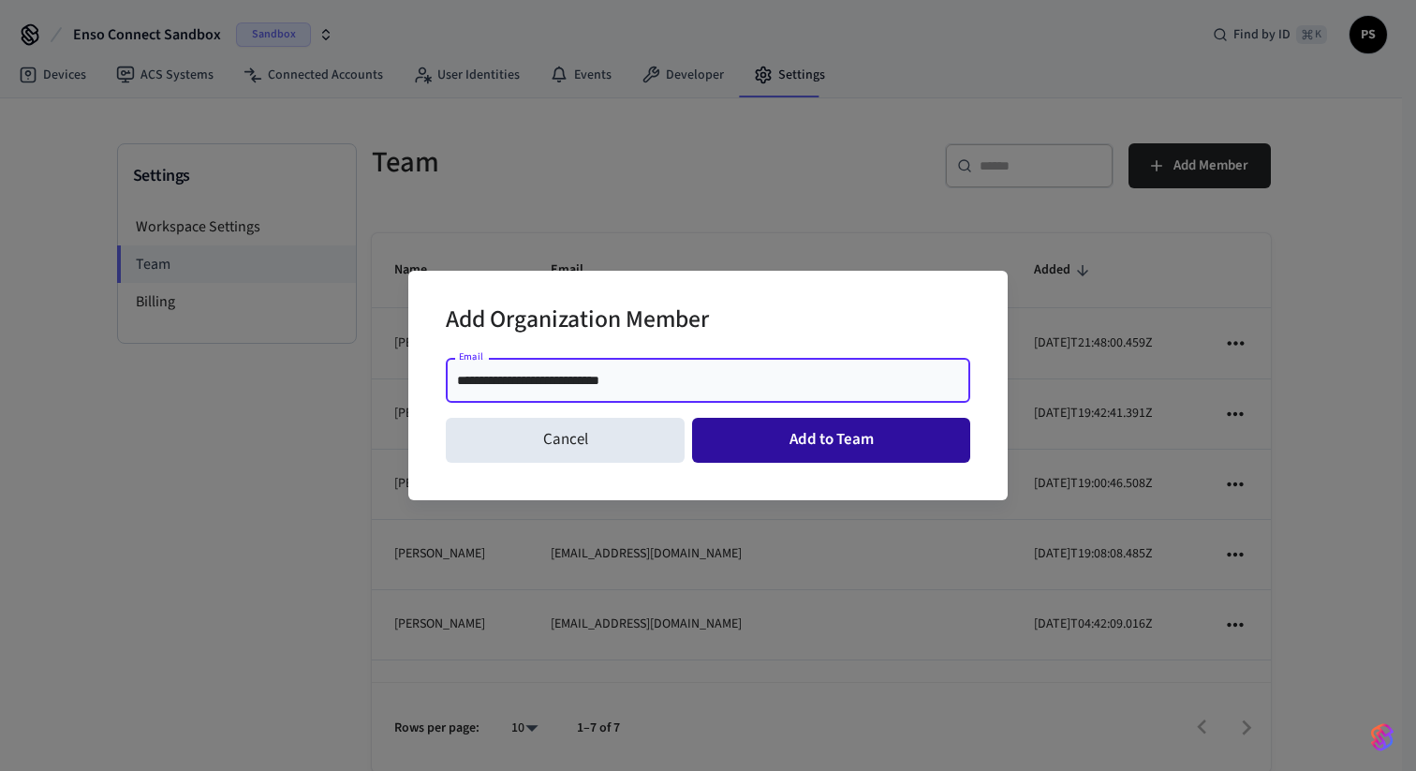
type input "**********"
click at [829, 439] on button "Add to Team" at bounding box center [831, 440] width 278 height 45
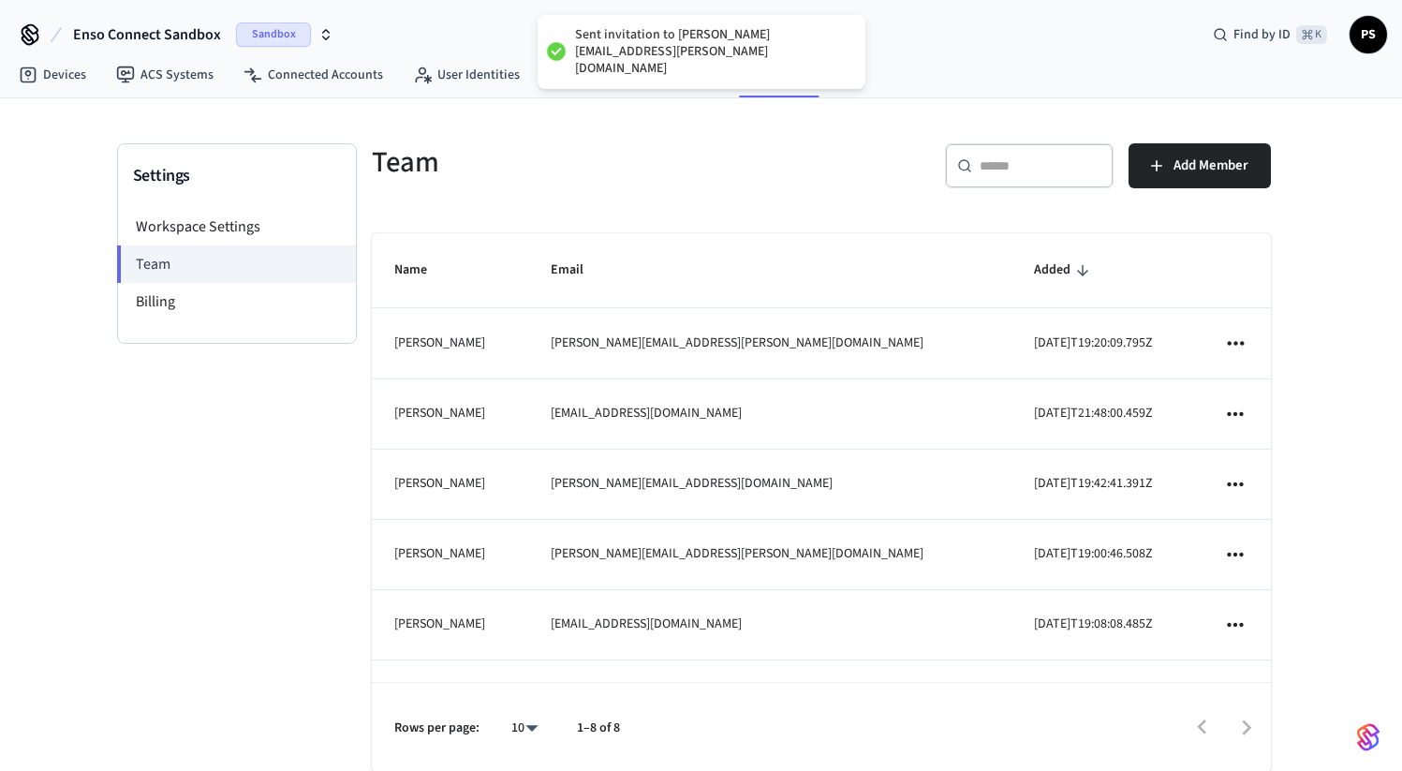
click at [694, 345] on td "[PERSON_NAME][EMAIL_ADDRESS][PERSON_NAME][DOMAIN_NAME]" at bounding box center [769, 343] width 483 height 70
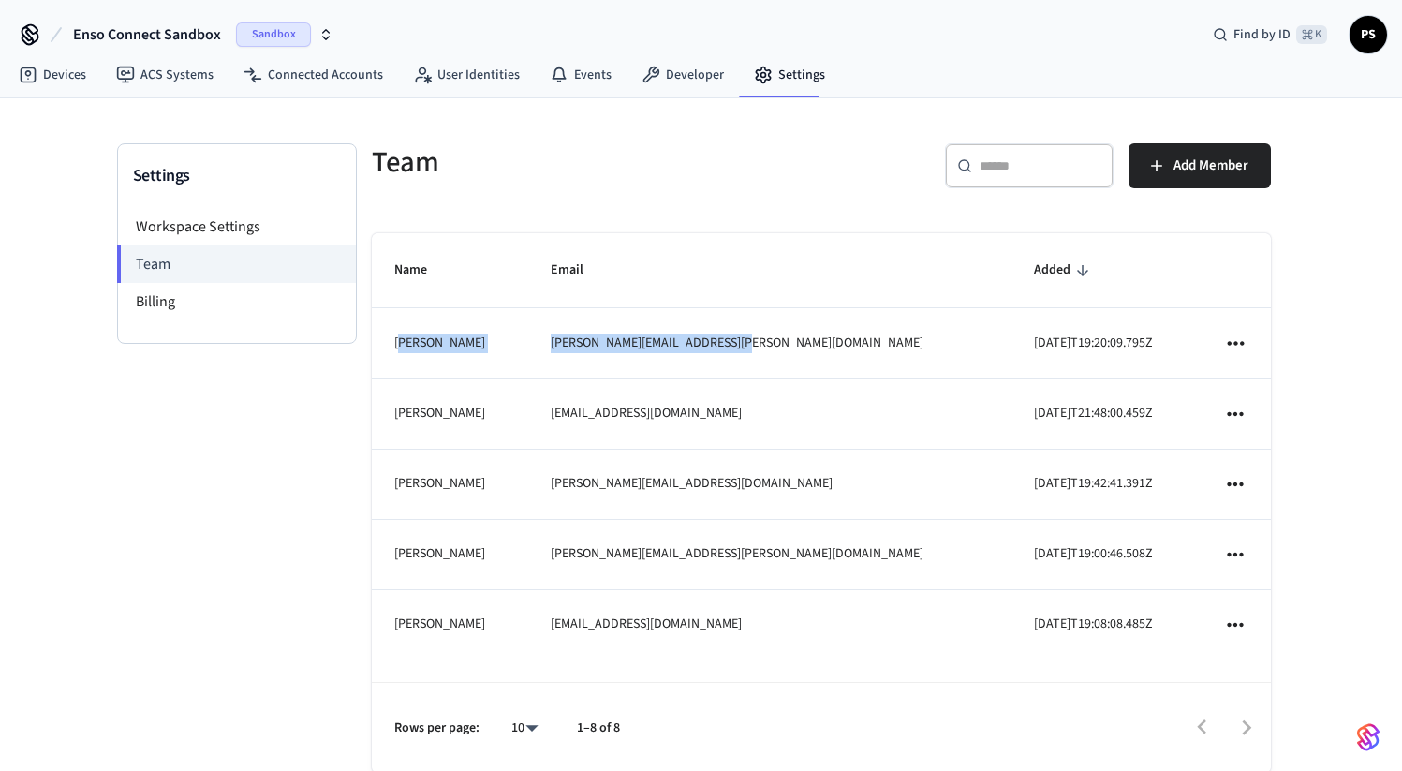
drag, startPoint x: 403, startPoint y: 350, endPoint x: 864, endPoint y: 350, distance: 461.6
click at [864, 350] on tr "[PERSON_NAME] [PERSON_NAME][EMAIL_ADDRESS][PERSON_NAME][DOMAIN_NAME] [DATE]T19:…" at bounding box center [821, 343] width 899 height 70
